Goal: Task Accomplishment & Management: Use online tool/utility

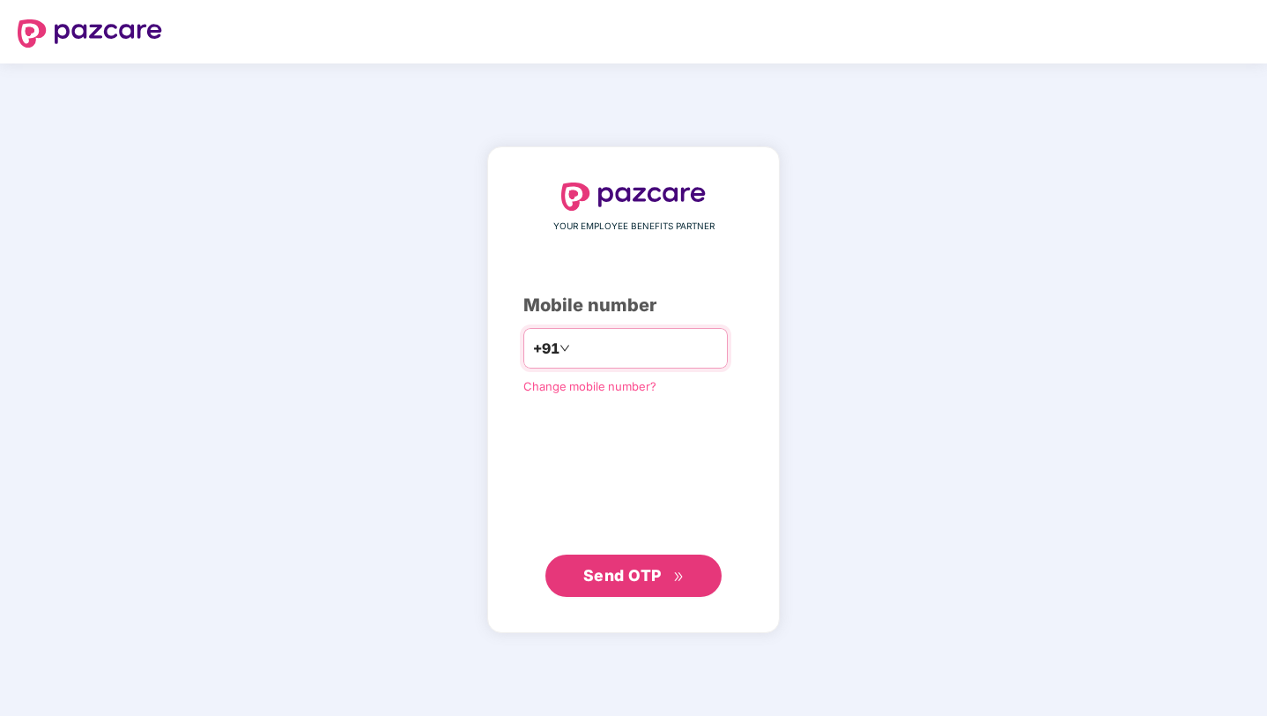
paste input "**********"
type input "**********"
click at [648, 567] on span "Send OTP" at bounding box center [622, 575] width 78 height 19
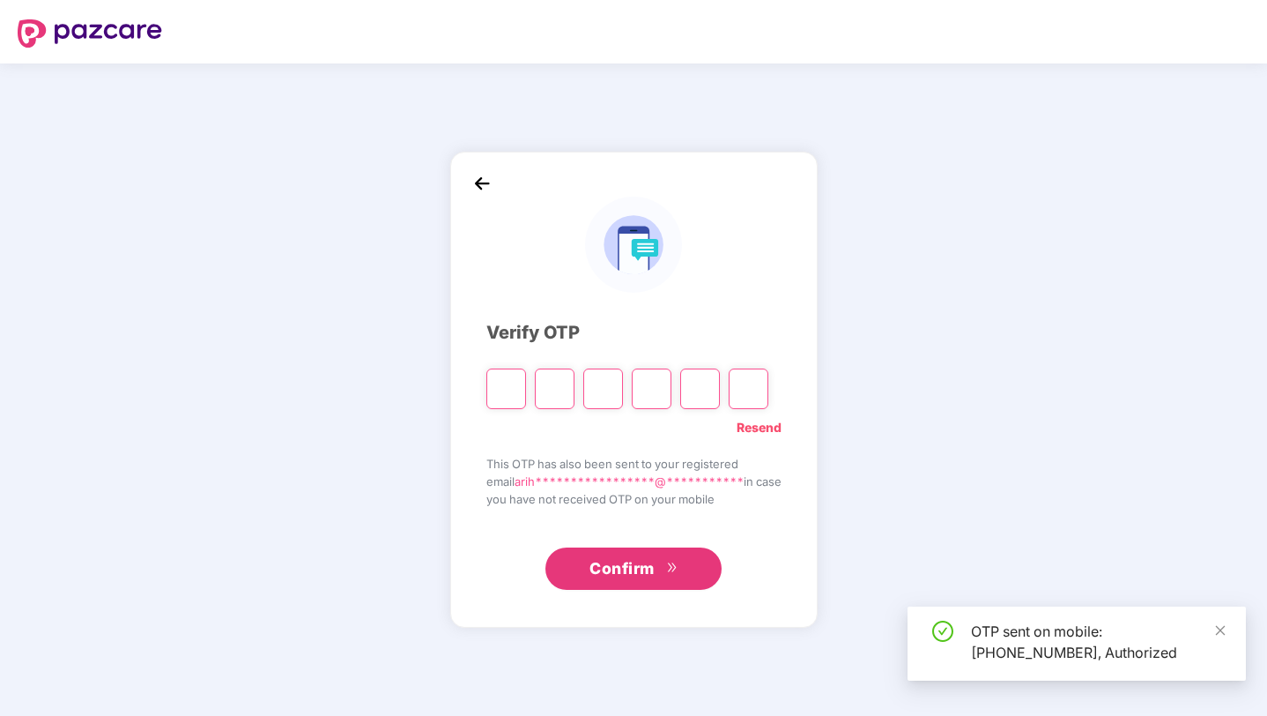
type input "*"
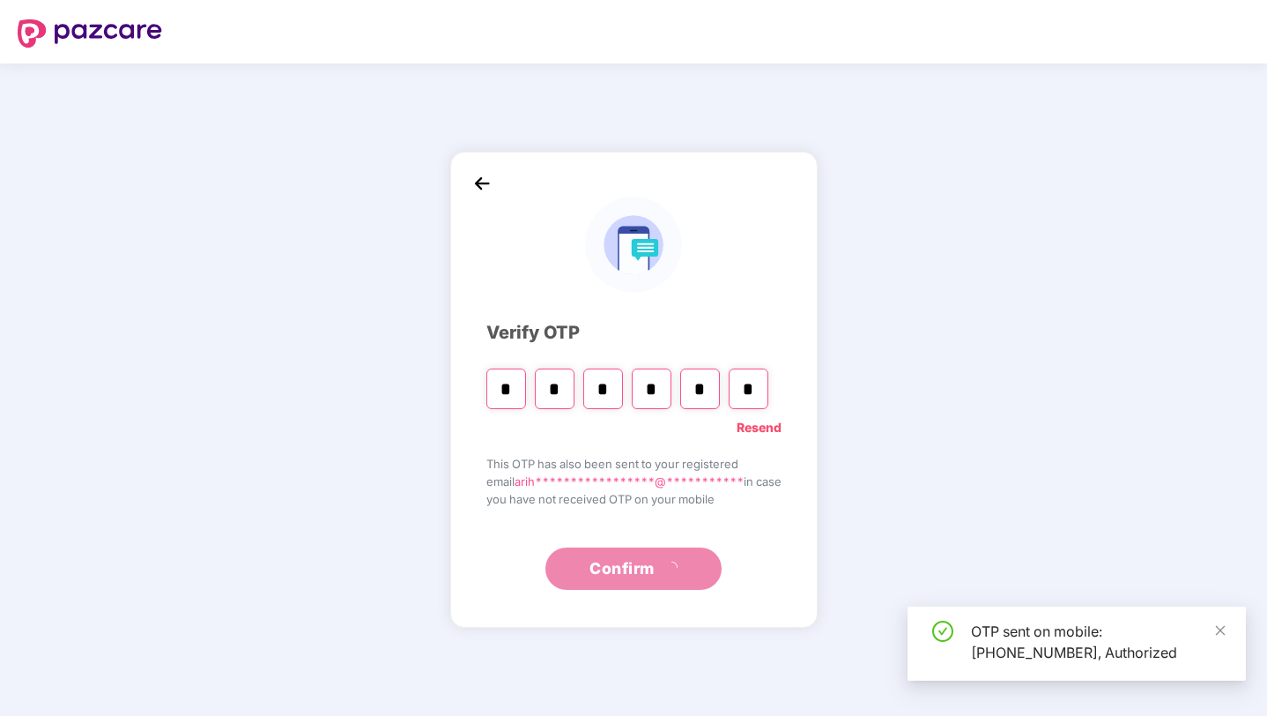
type input "*"
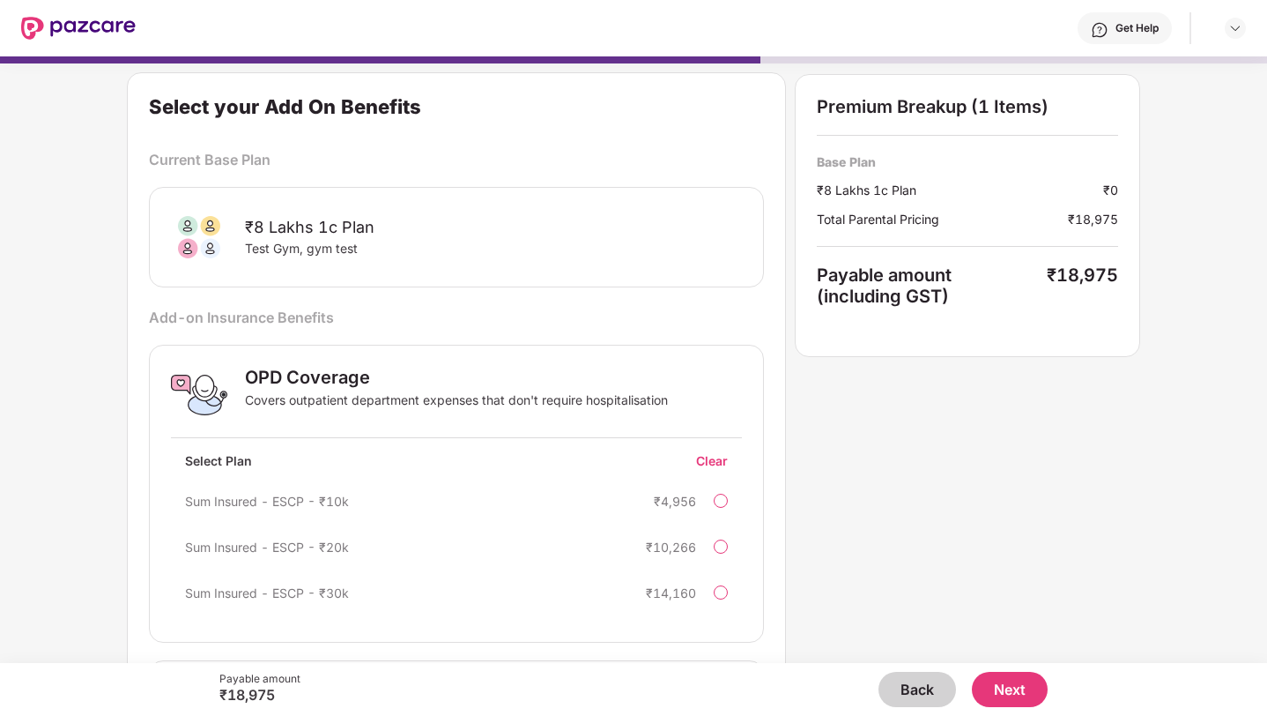
click at [901, 691] on button "Back" at bounding box center [918, 688] width 78 height 35
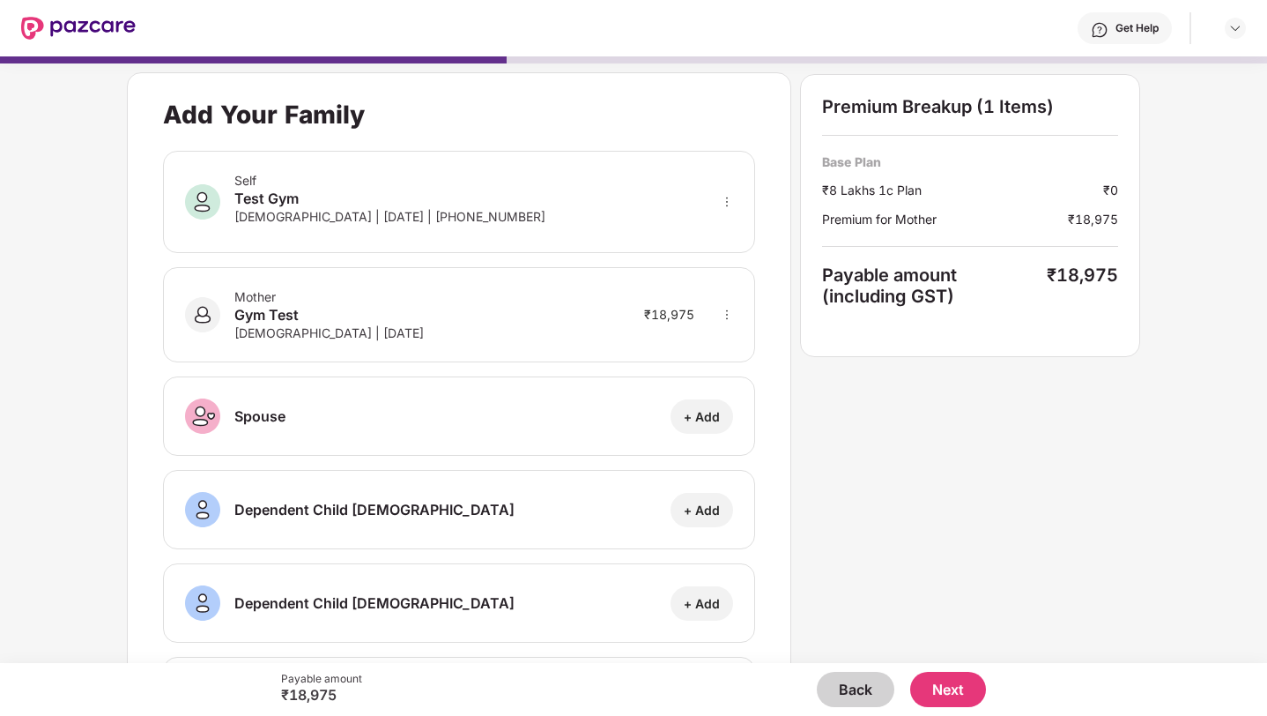
click at [945, 693] on button "Next" at bounding box center [948, 688] width 76 height 35
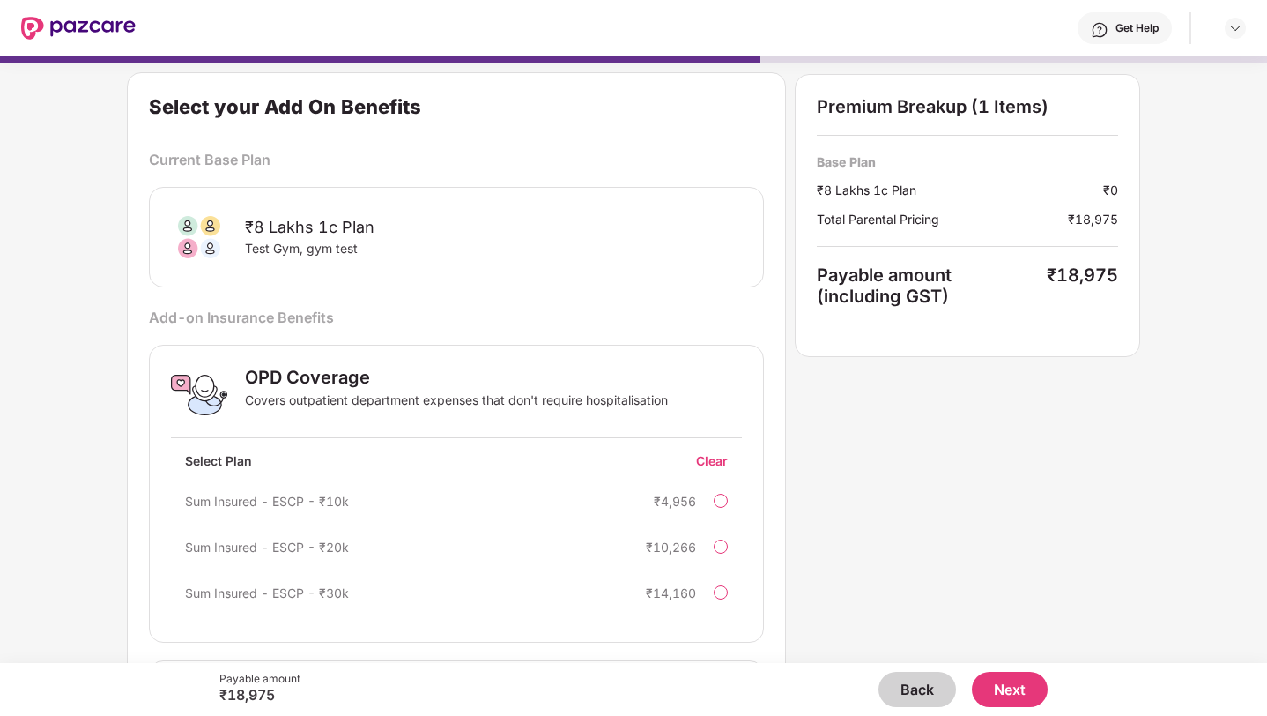
click at [988, 674] on button "Next" at bounding box center [1010, 688] width 76 height 35
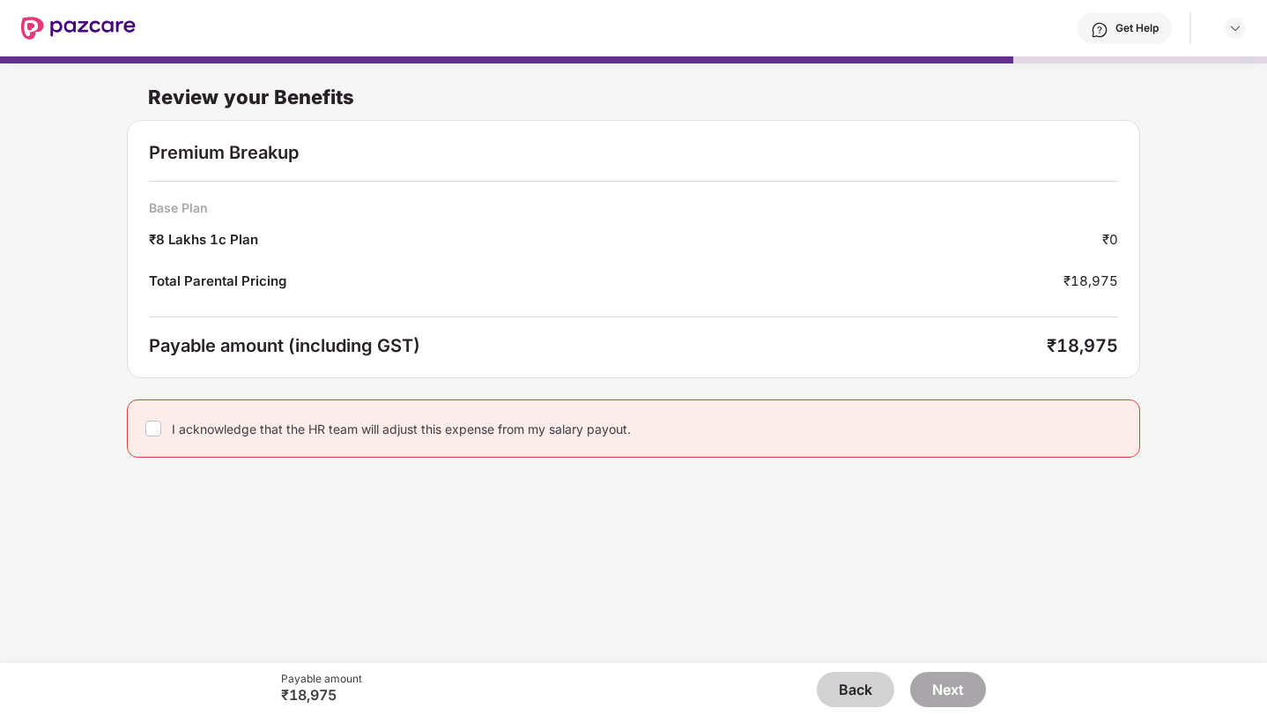
click at [867, 685] on button "Back" at bounding box center [856, 688] width 78 height 35
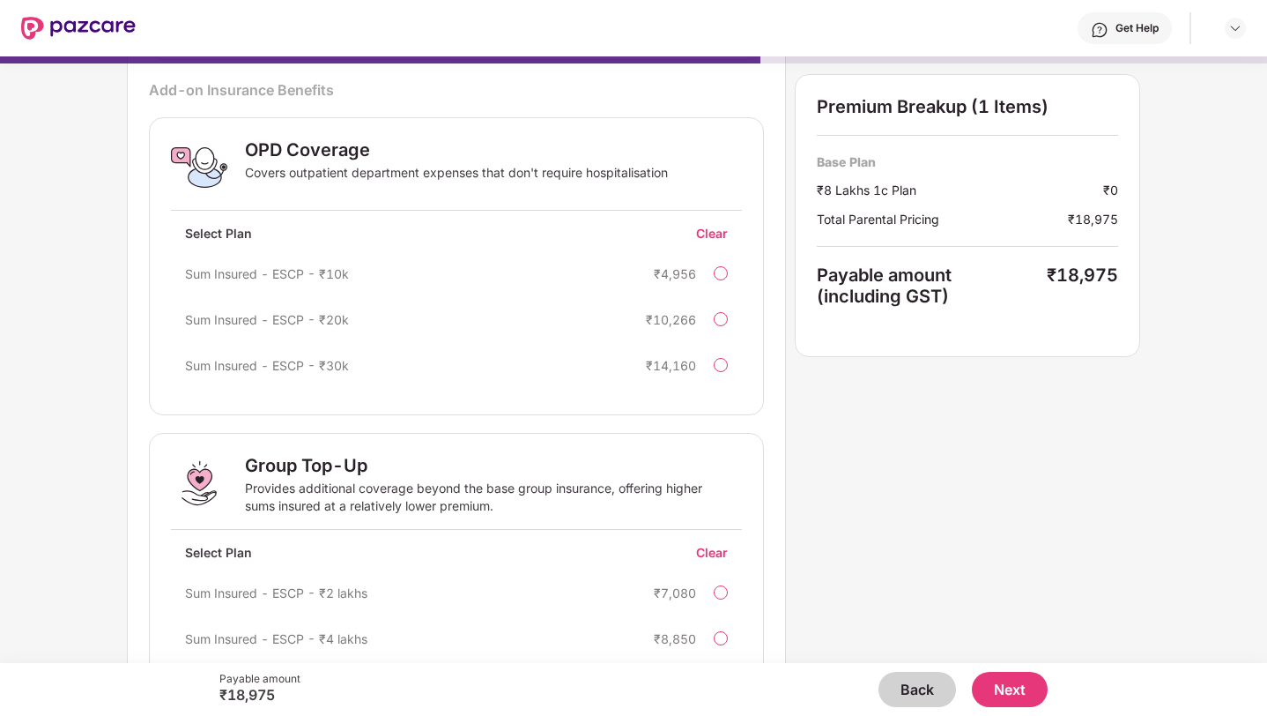
scroll to position [366, 0]
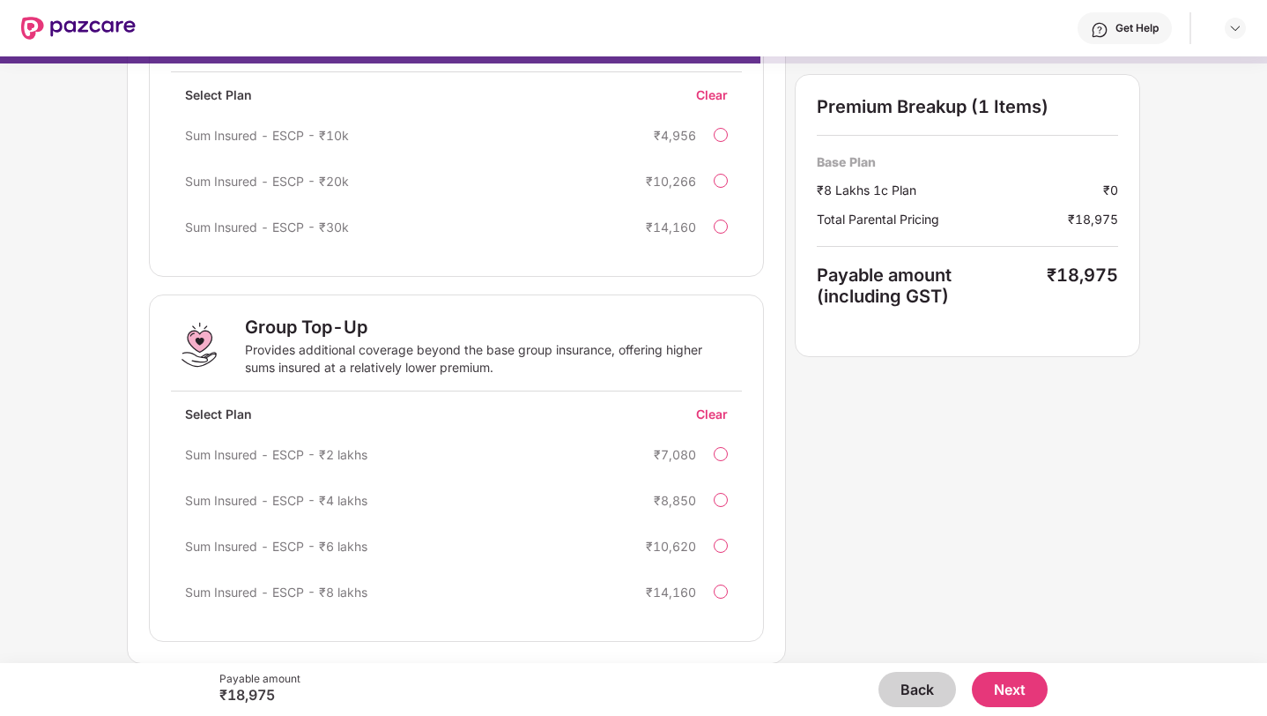
click at [717, 456] on div at bounding box center [721, 454] width 14 height 14
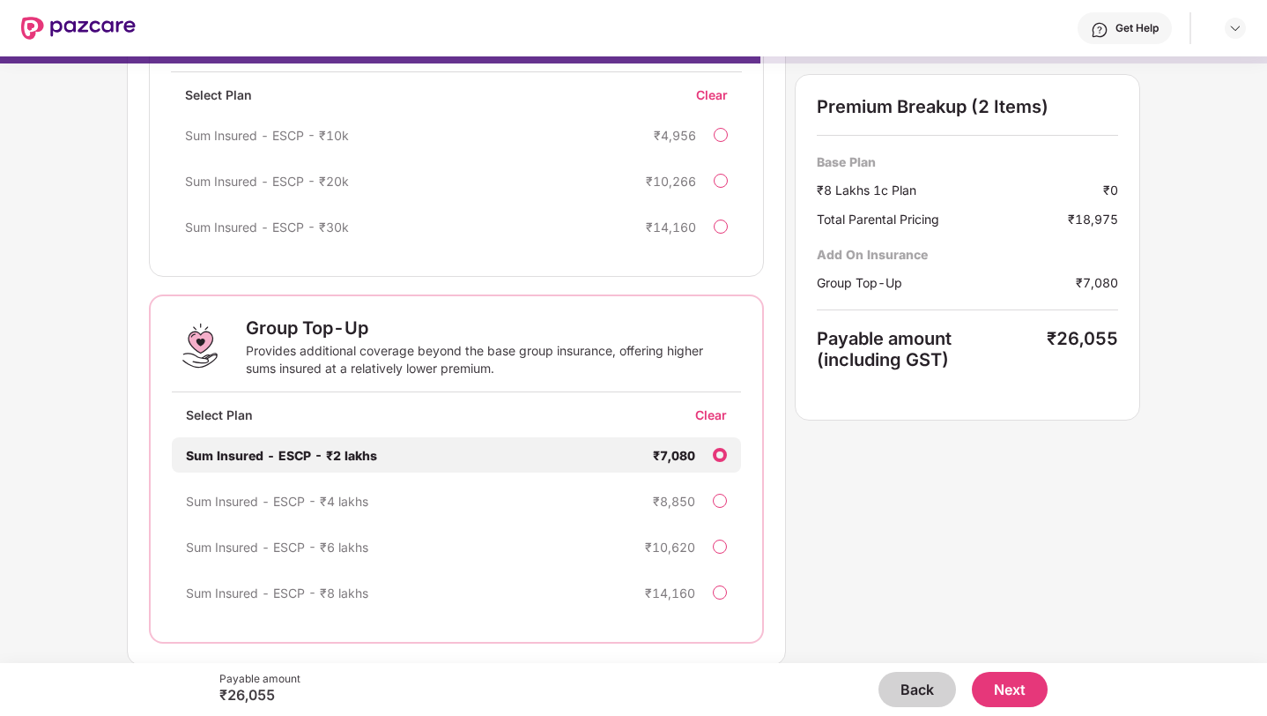
click at [717, 456] on div at bounding box center [720, 455] width 14 height 14
click at [719, 411] on div "Clear" at bounding box center [718, 414] width 46 height 17
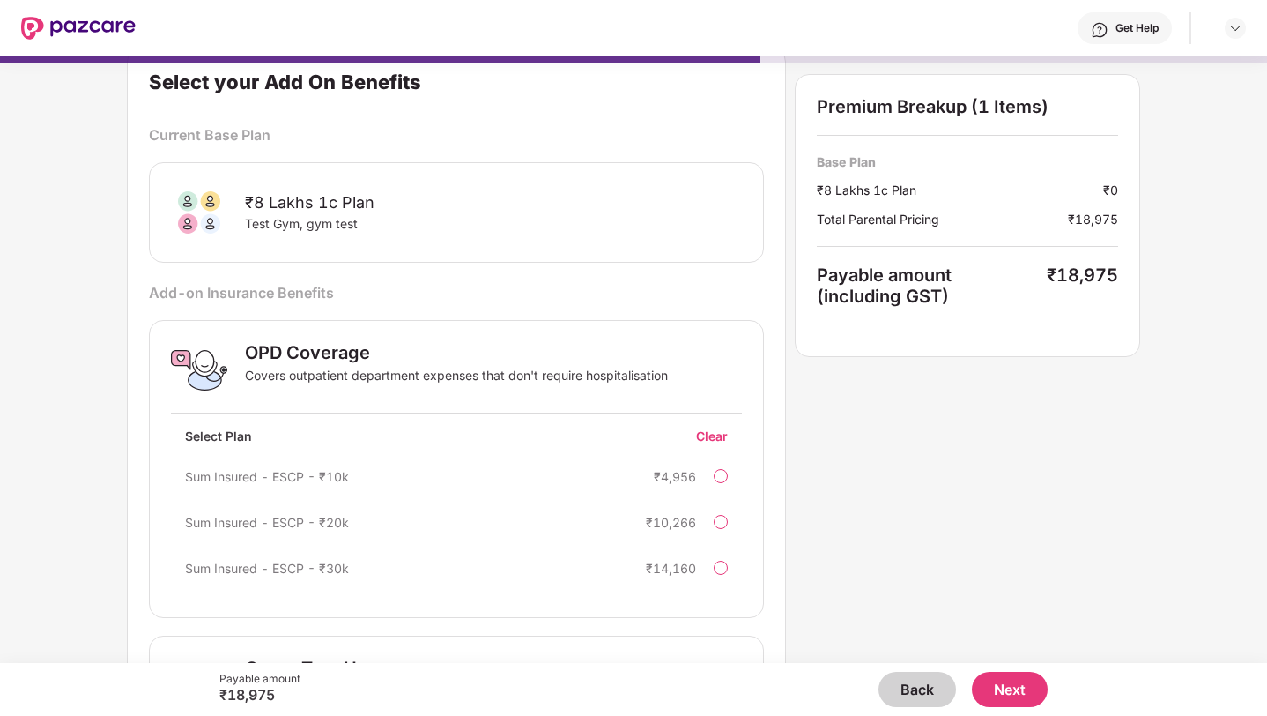
scroll to position [0, 0]
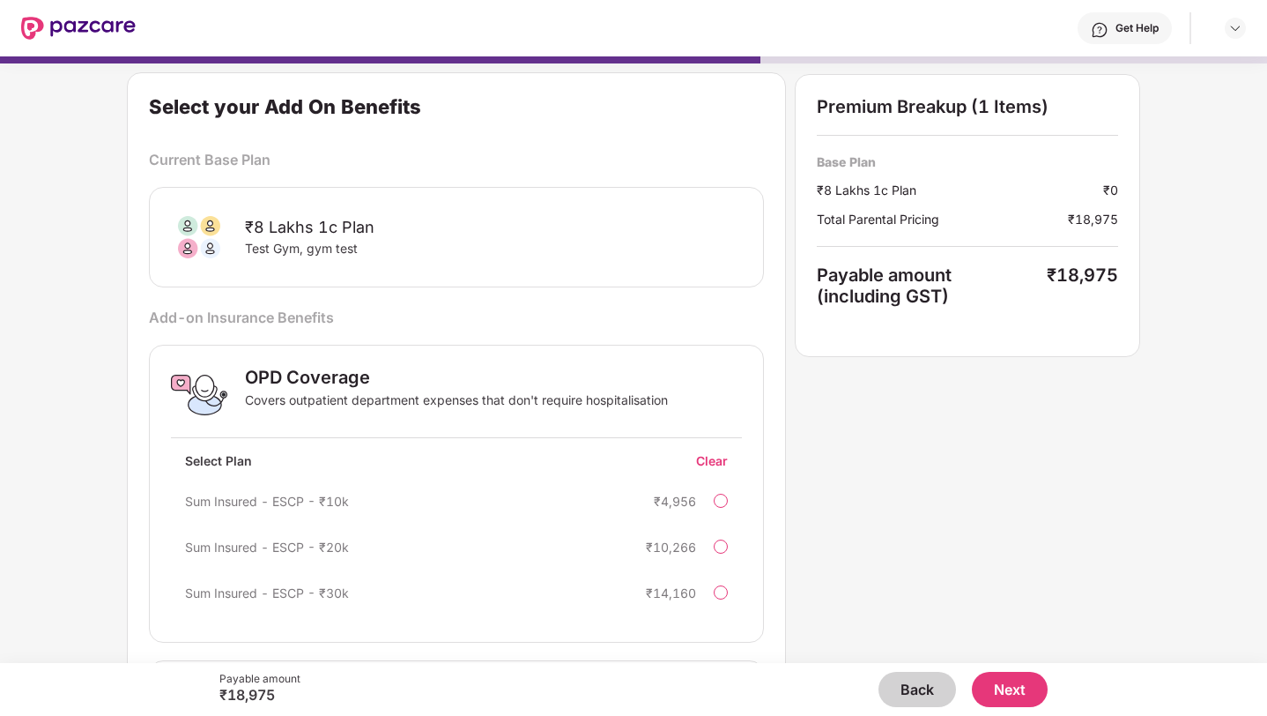
click at [898, 686] on button "Back" at bounding box center [918, 688] width 78 height 35
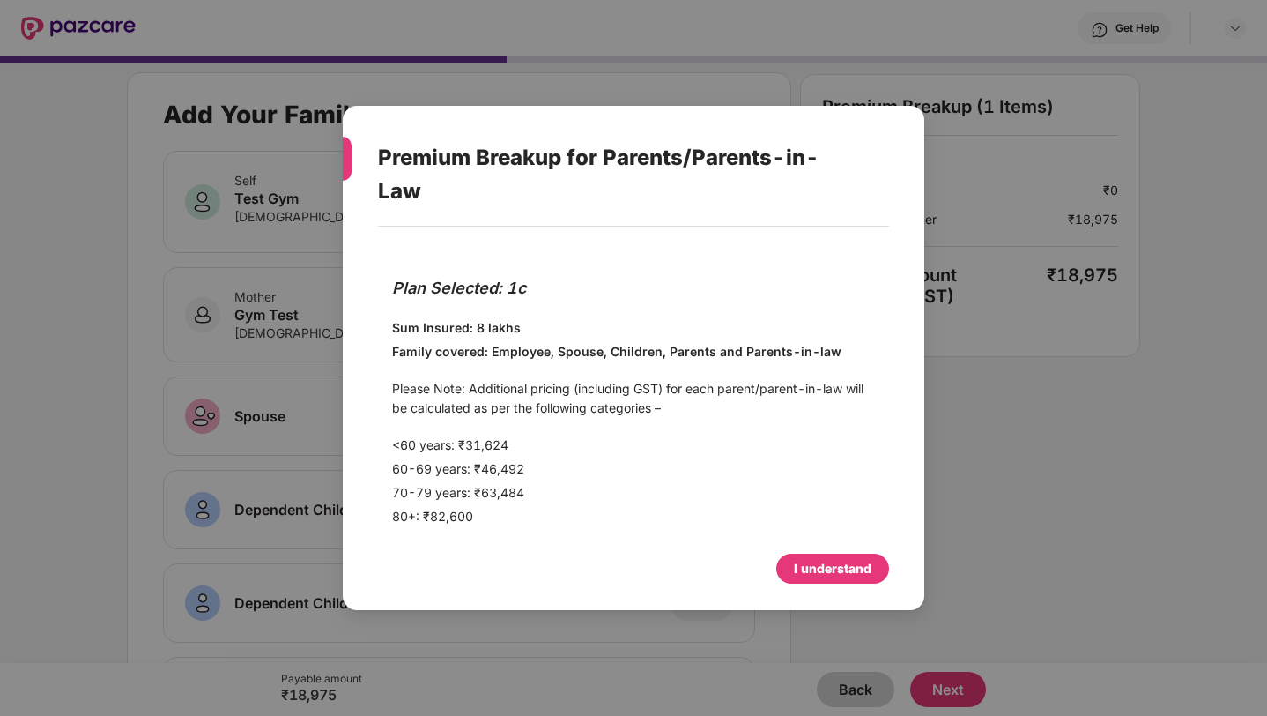
click at [836, 562] on div "I understand" at bounding box center [833, 568] width 78 height 19
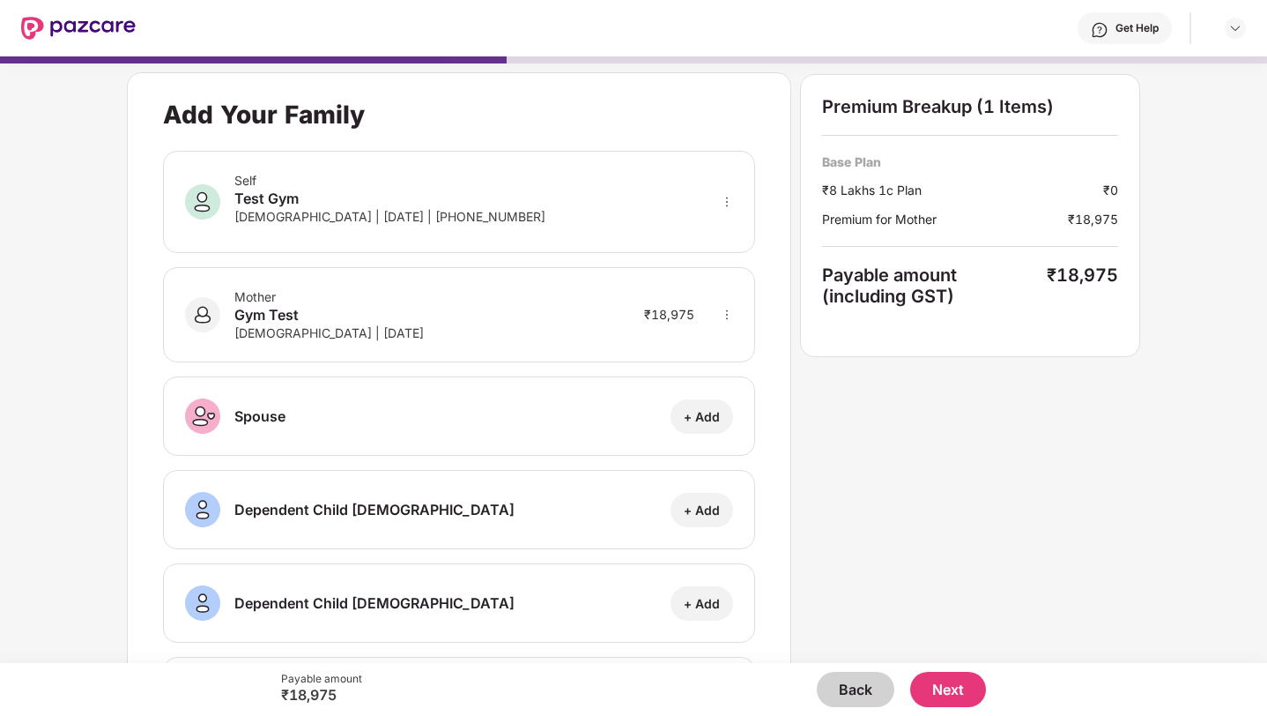
click at [866, 694] on button "Back" at bounding box center [856, 688] width 78 height 35
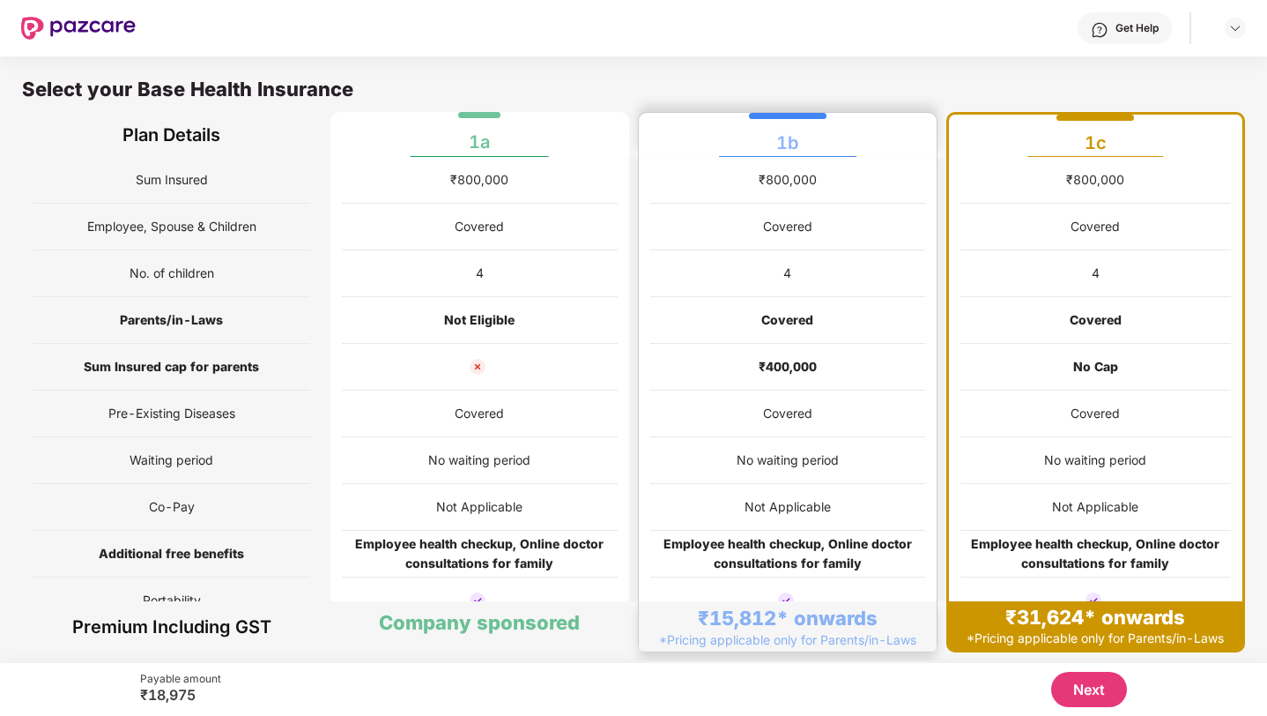
click at [782, 480] on div "No waiting period" at bounding box center [787, 460] width 275 height 47
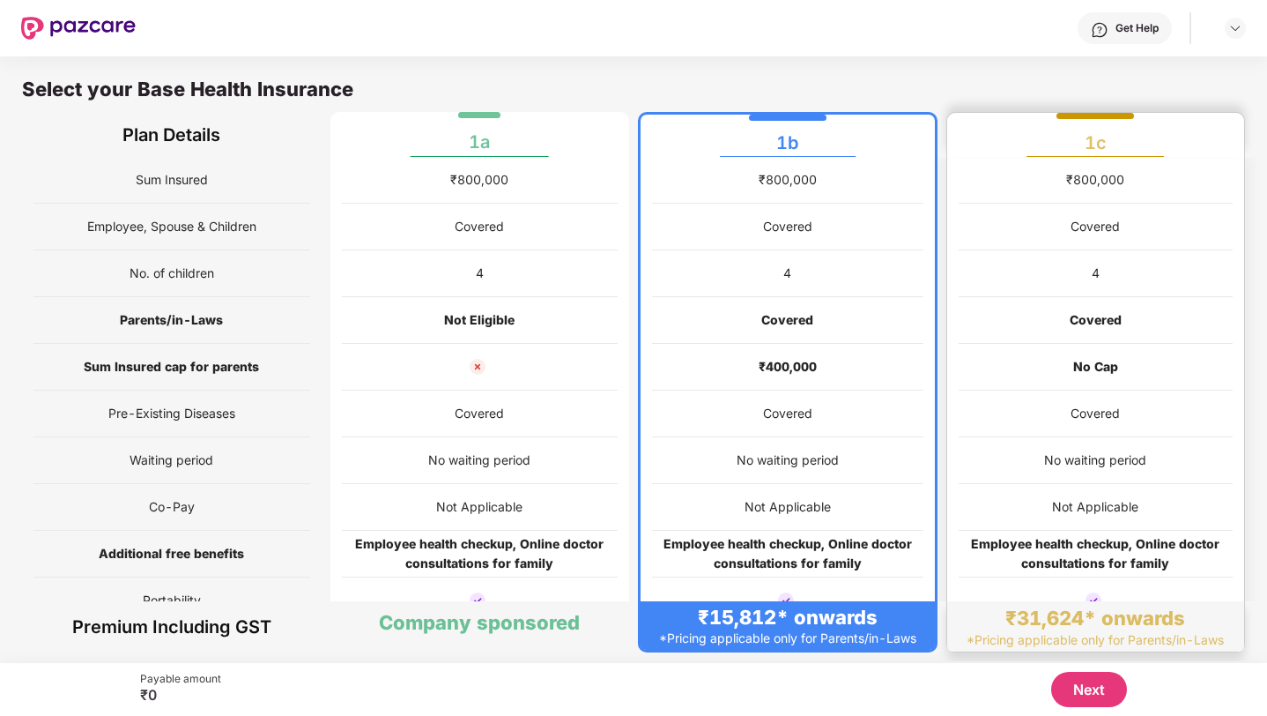
click at [962, 455] on div "No waiting period" at bounding box center [1096, 460] width 275 height 47
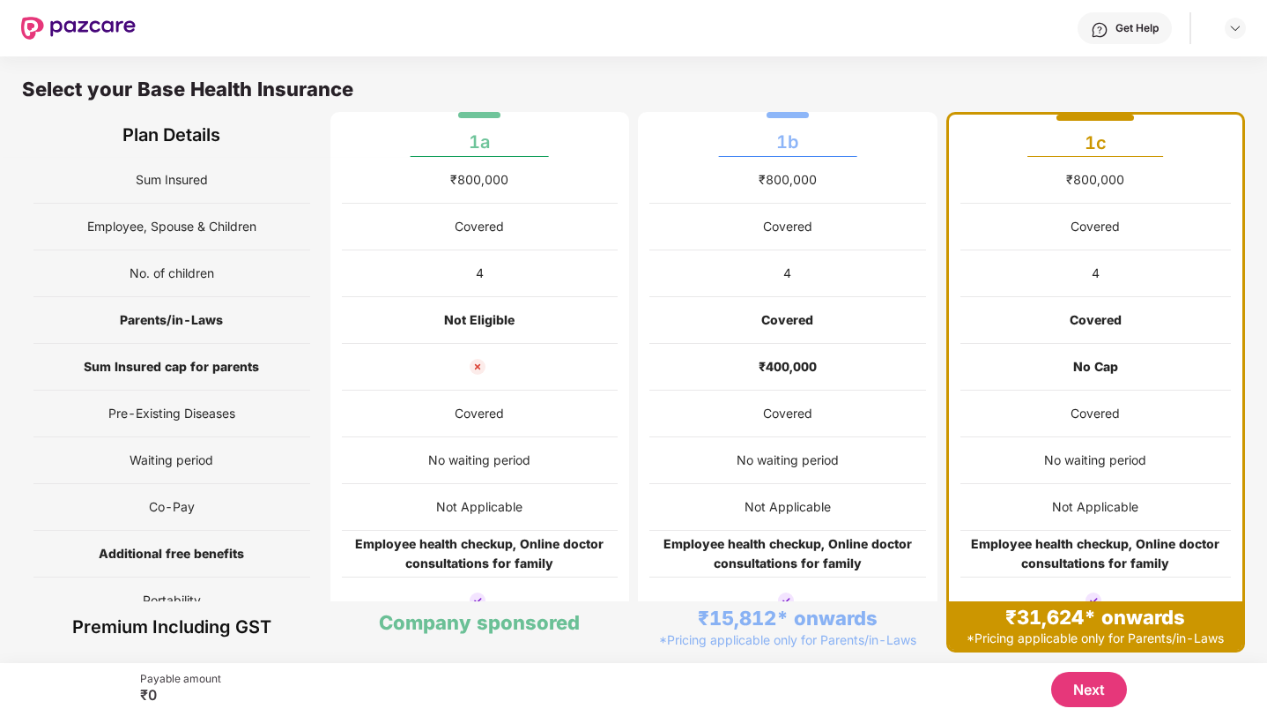
click at [1065, 685] on button "Next" at bounding box center [1089, 688] width 76 height 35
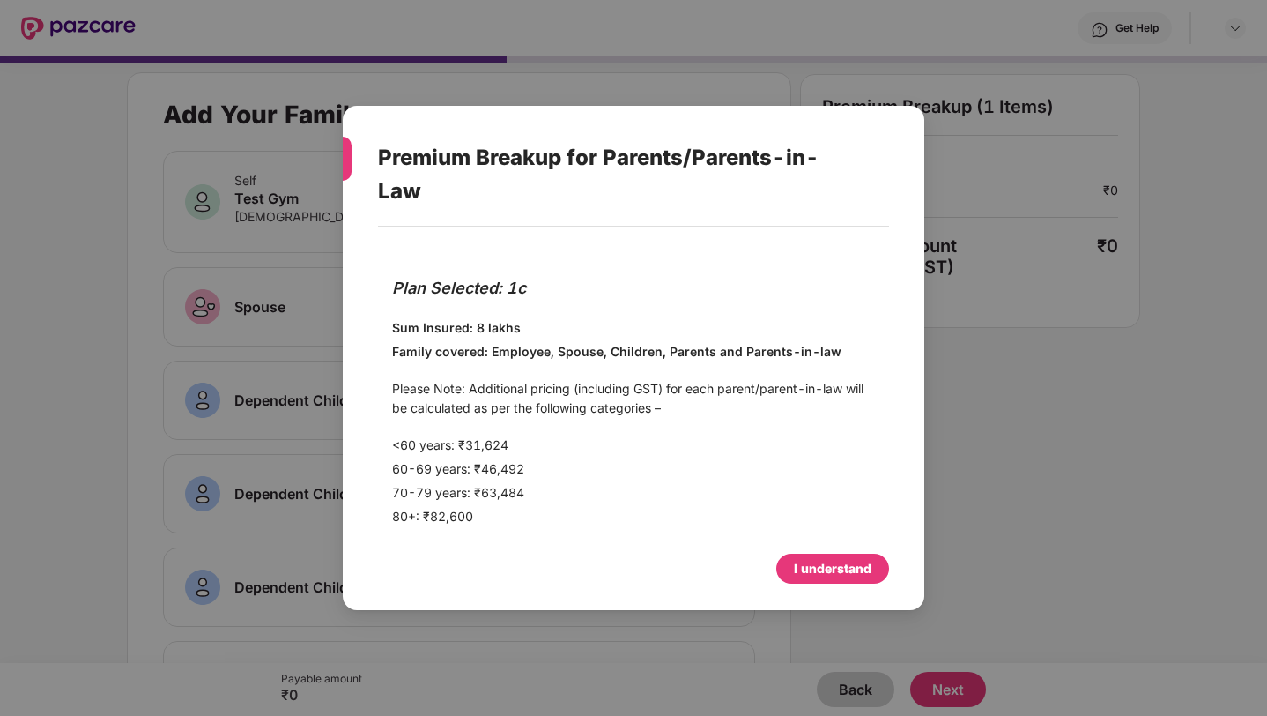
click at [821, 561] on div "I understand" at bounding box center [833, 568] width 78 height 19
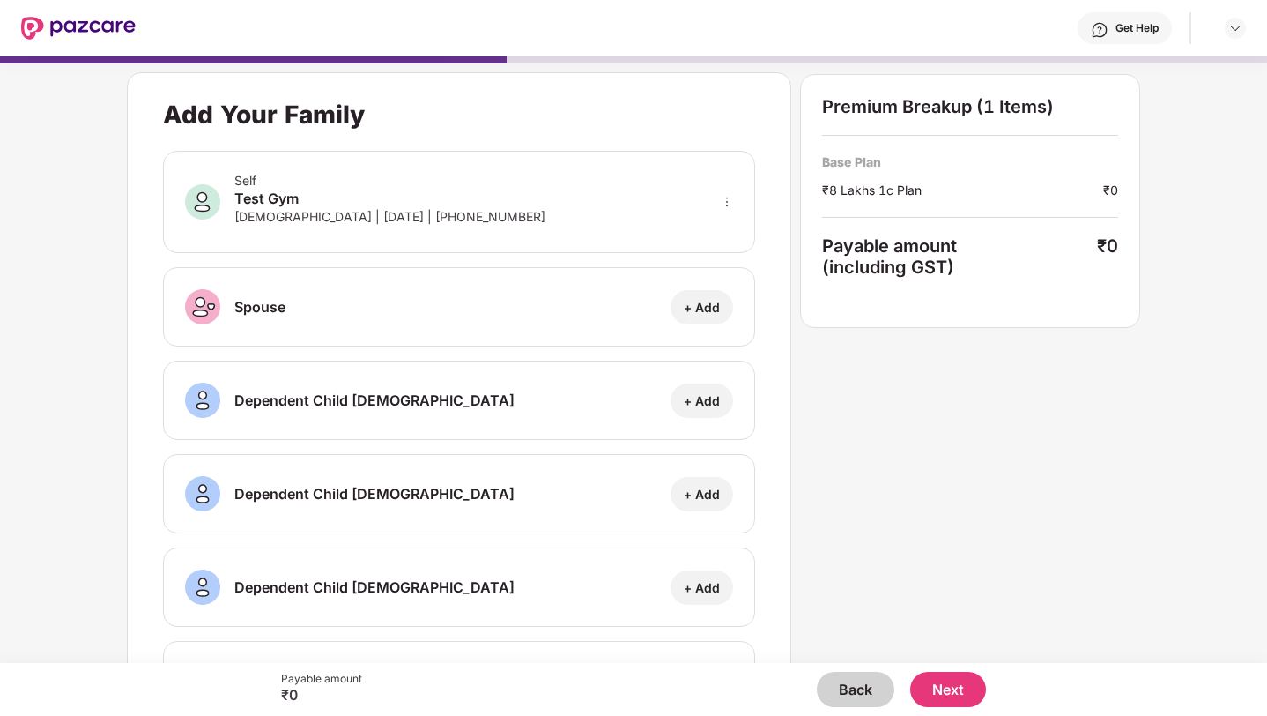
click at [956, 682] on button "Next" at bounding box center [948, 688] width 76 height 35
